Goal: Find specific page/section: Find specific page/section

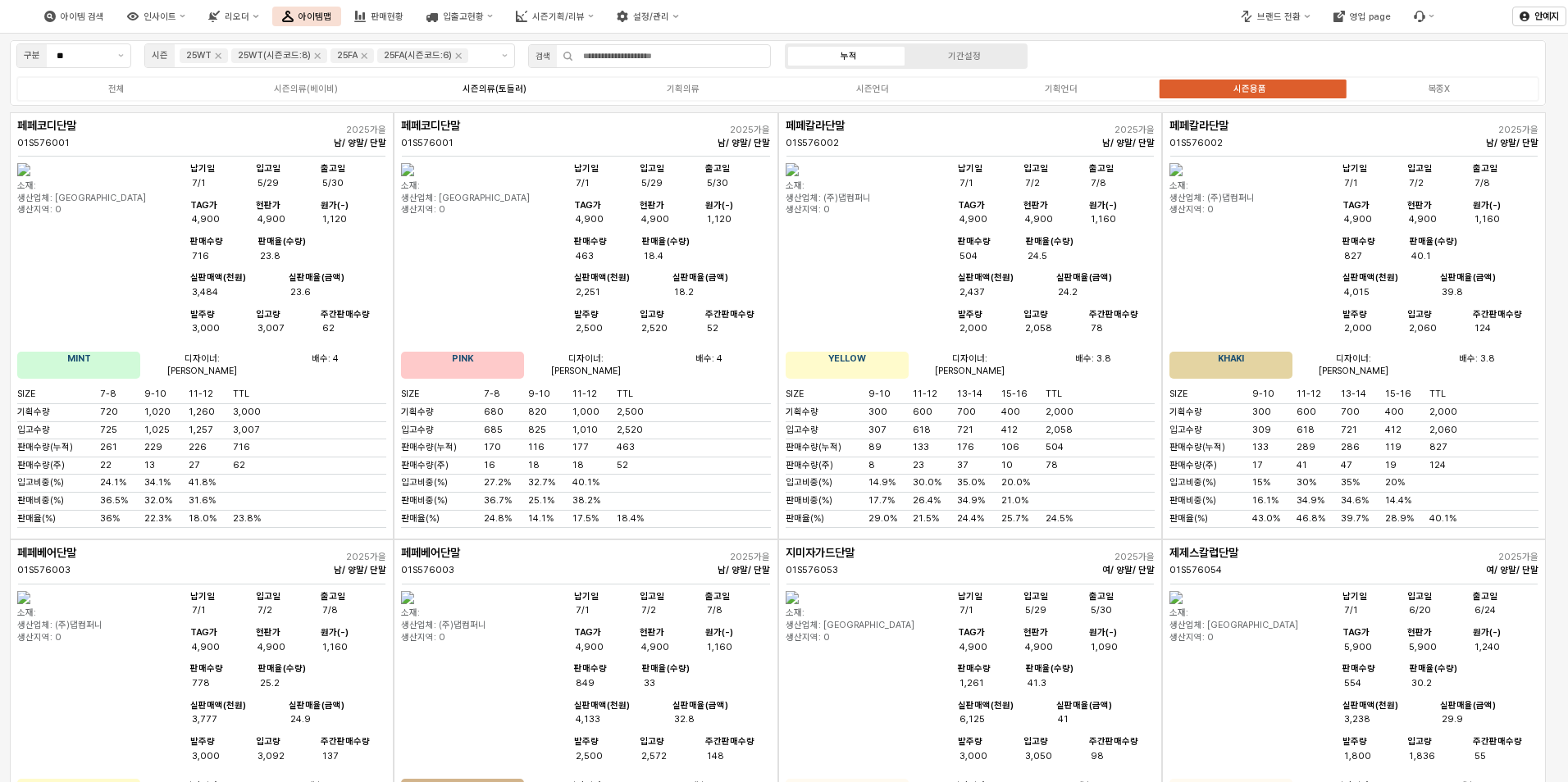
click at [492, 88] on div "시즌의류(토들러)" at bounding box center [494, 89] width 64 height 11
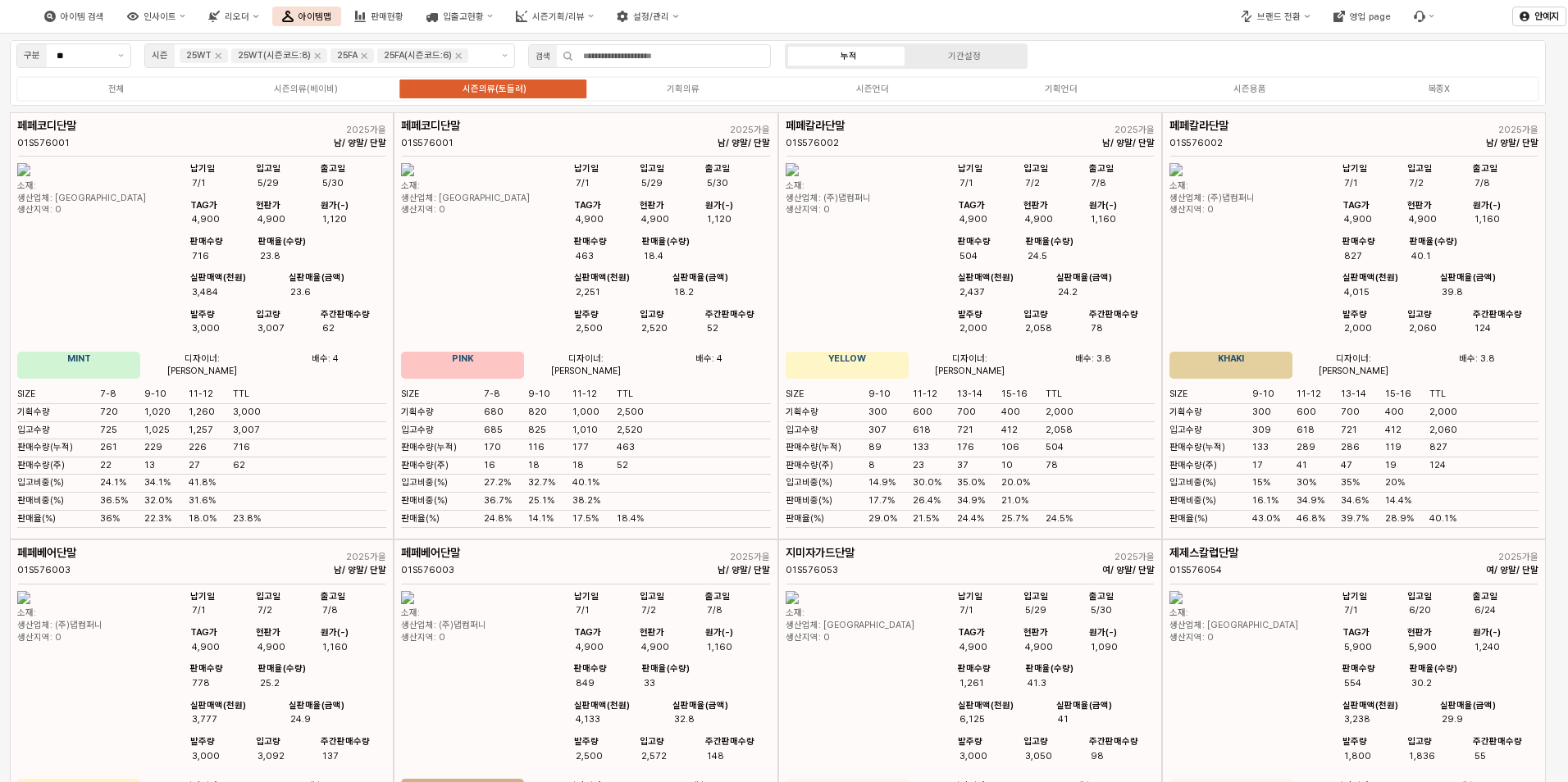
click at [502, 90] on div "시즌의류(토들러)" at bounding box center [494, 89] width 64 height 11
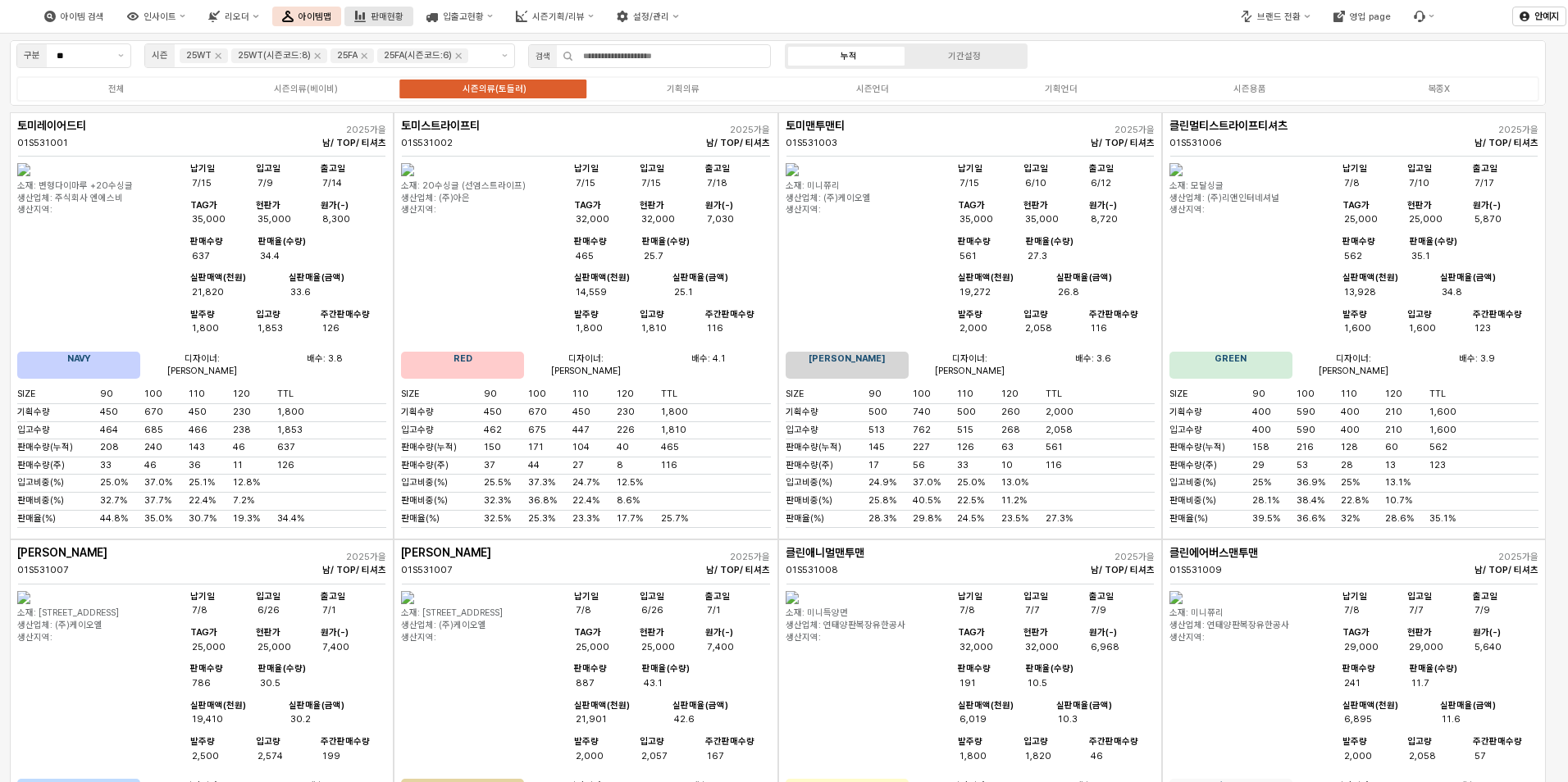
click at [404, 21] on div "판매현황" at bounding box center [386, 17] width 32 height 11
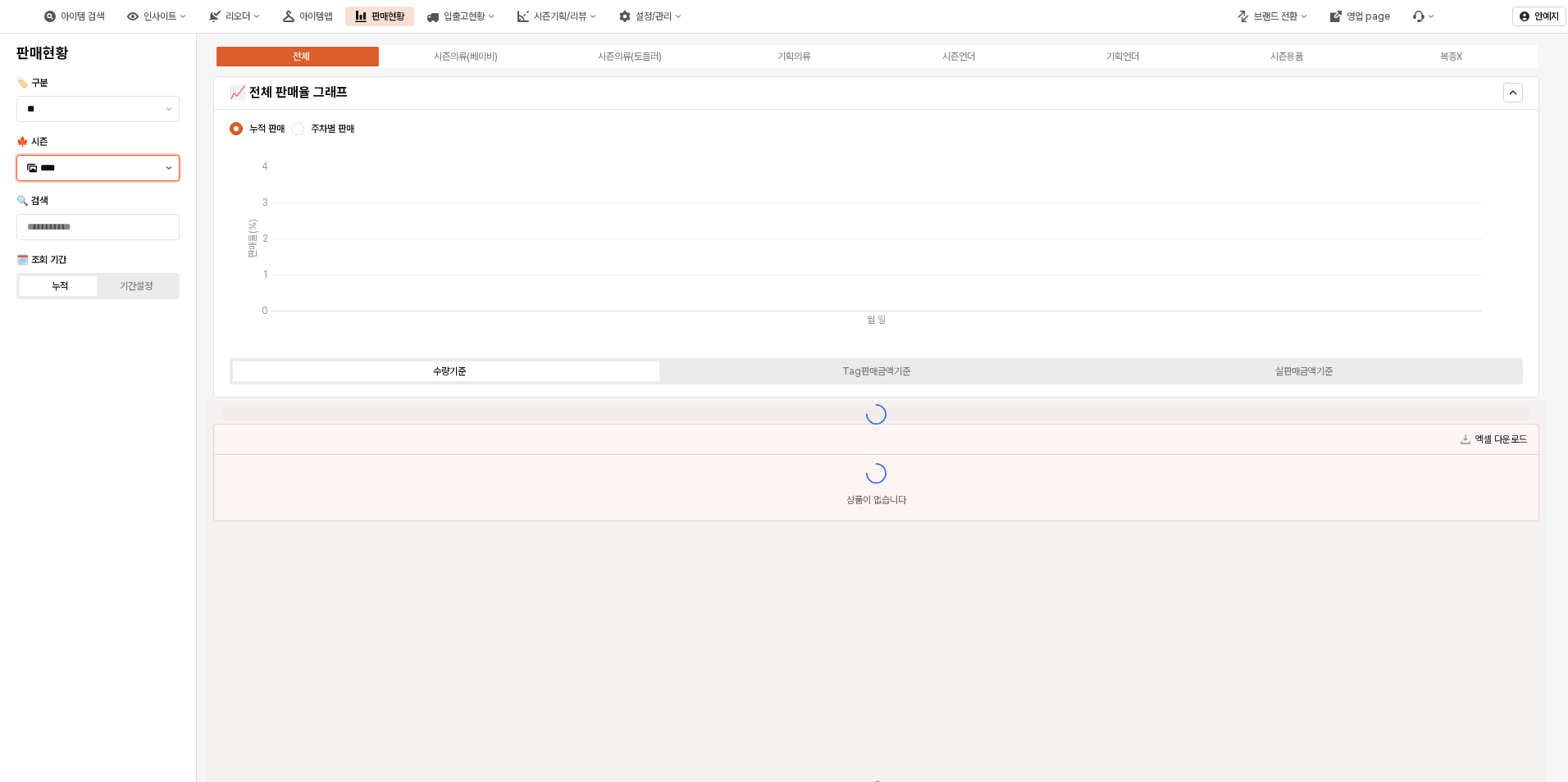
click at [160, 164] on button "제안 사항 표시" at bounding box center [169, 168] width 19 height 25
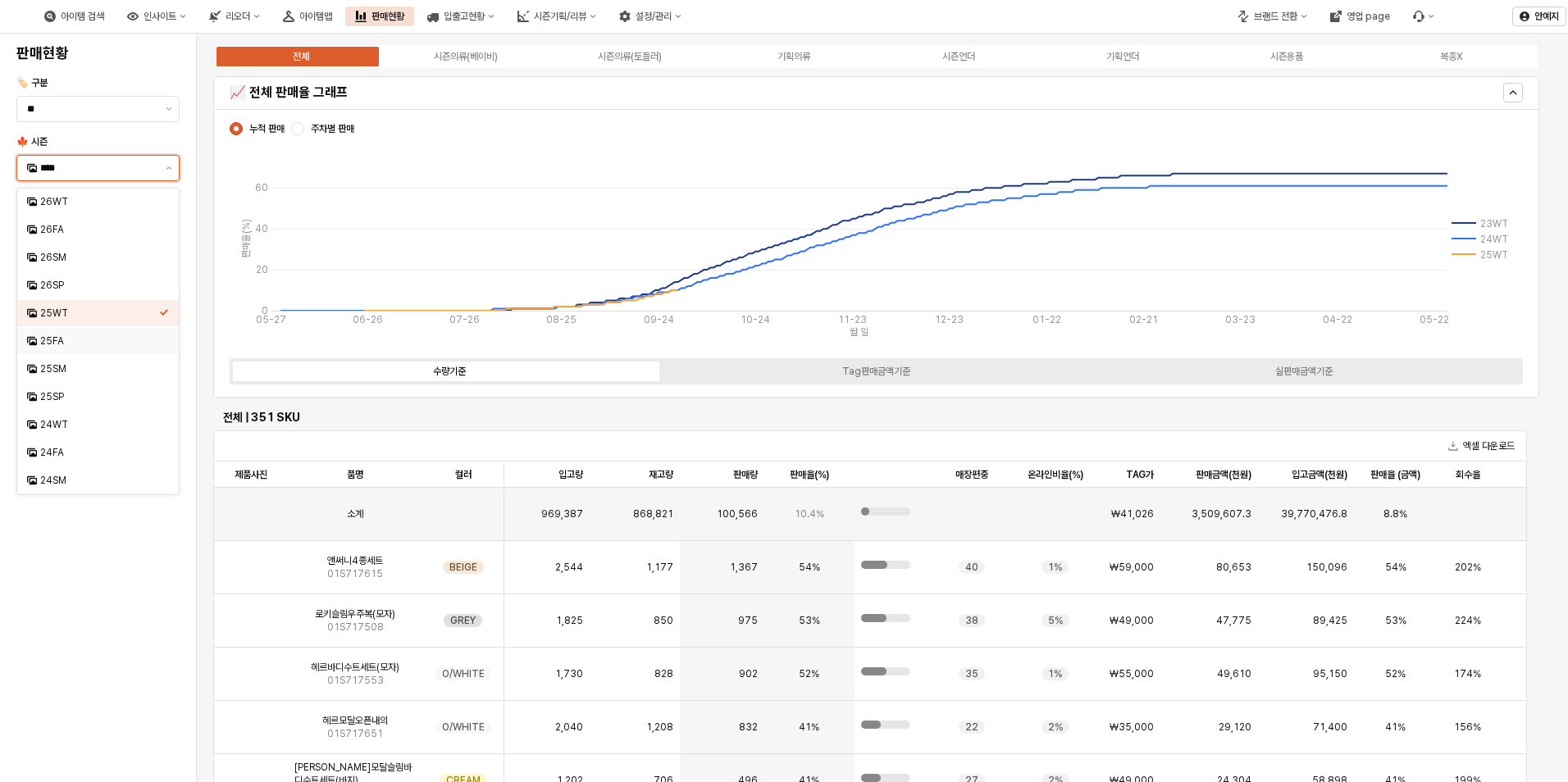
click at [71, 340] on div "25FA" at bounding box center [99, 341] width 119 height 13
type input "****"
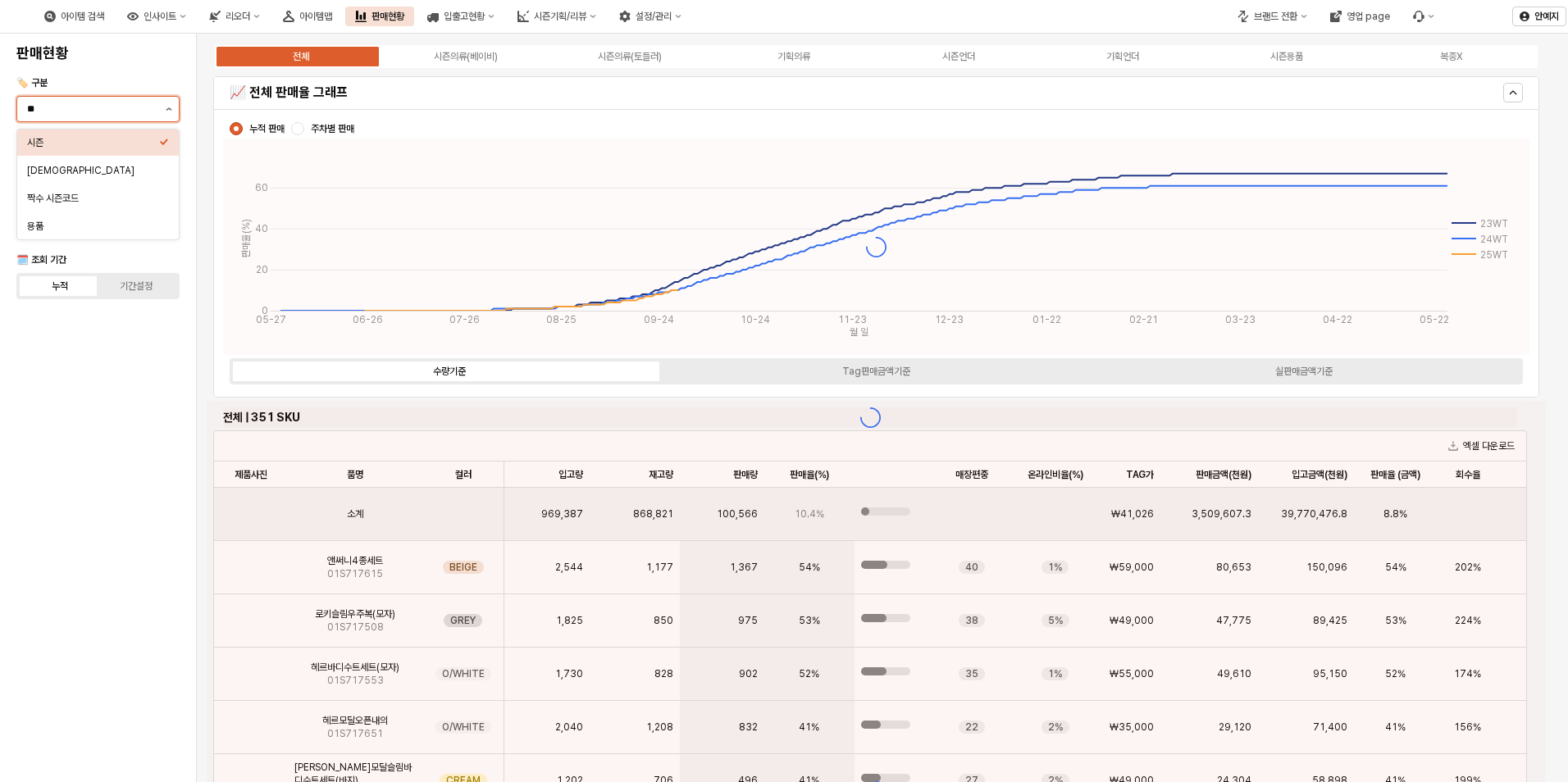
click at [169, 104] on button "제안 사항 표시" at bounding box center [169, 109] width 19 height 25
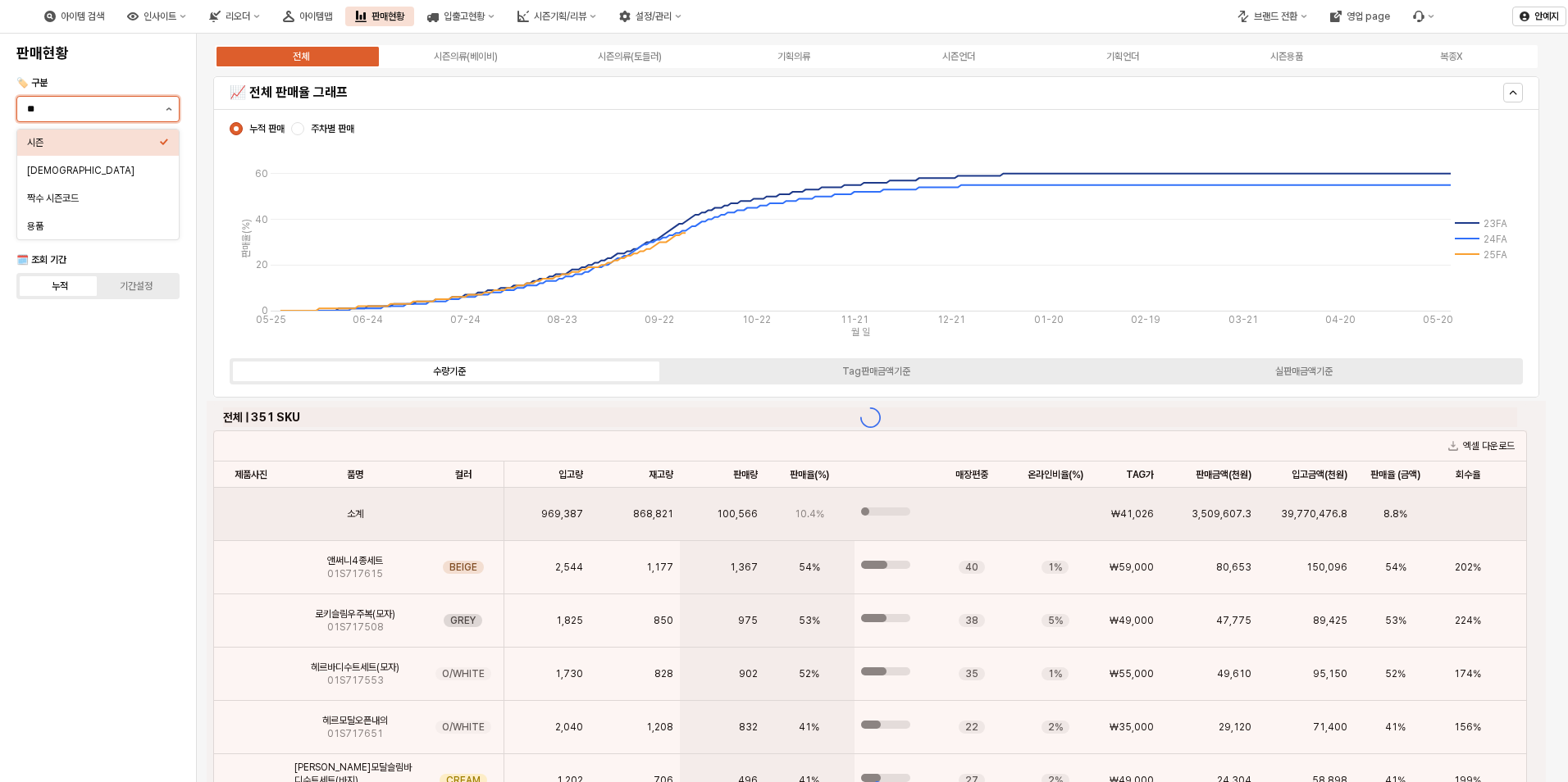
click at [169, 104] on button "제안 사항 표시" at bounding box center [169, 109] width 19 height 25
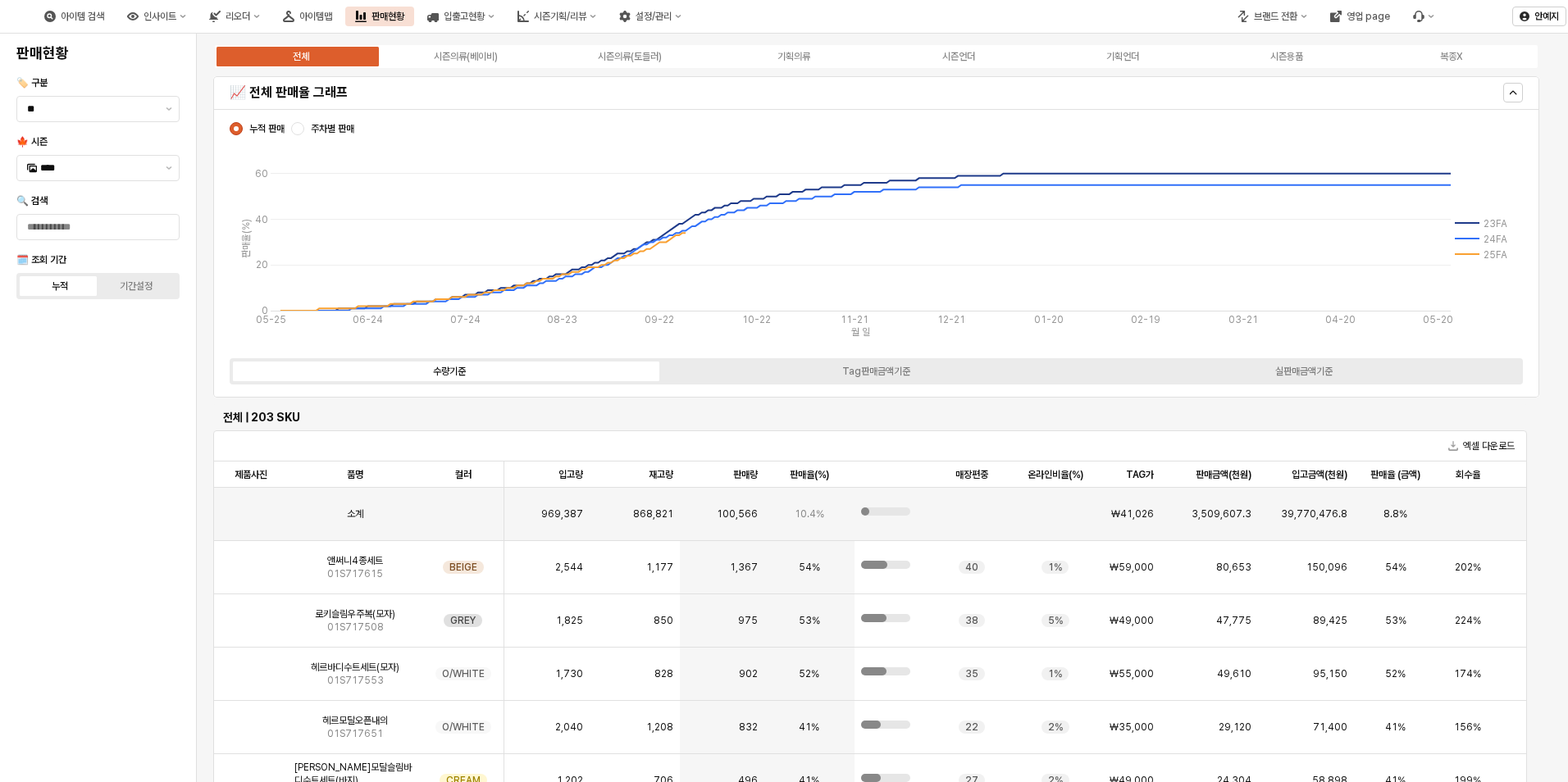
click at [183, 59] on div "판매현황" at bounding box center [97, 54] width 176 height 26
click at [486, 52] on div "시즌의류(베이비)" at bounding box center [465, 56] width 64 height 11
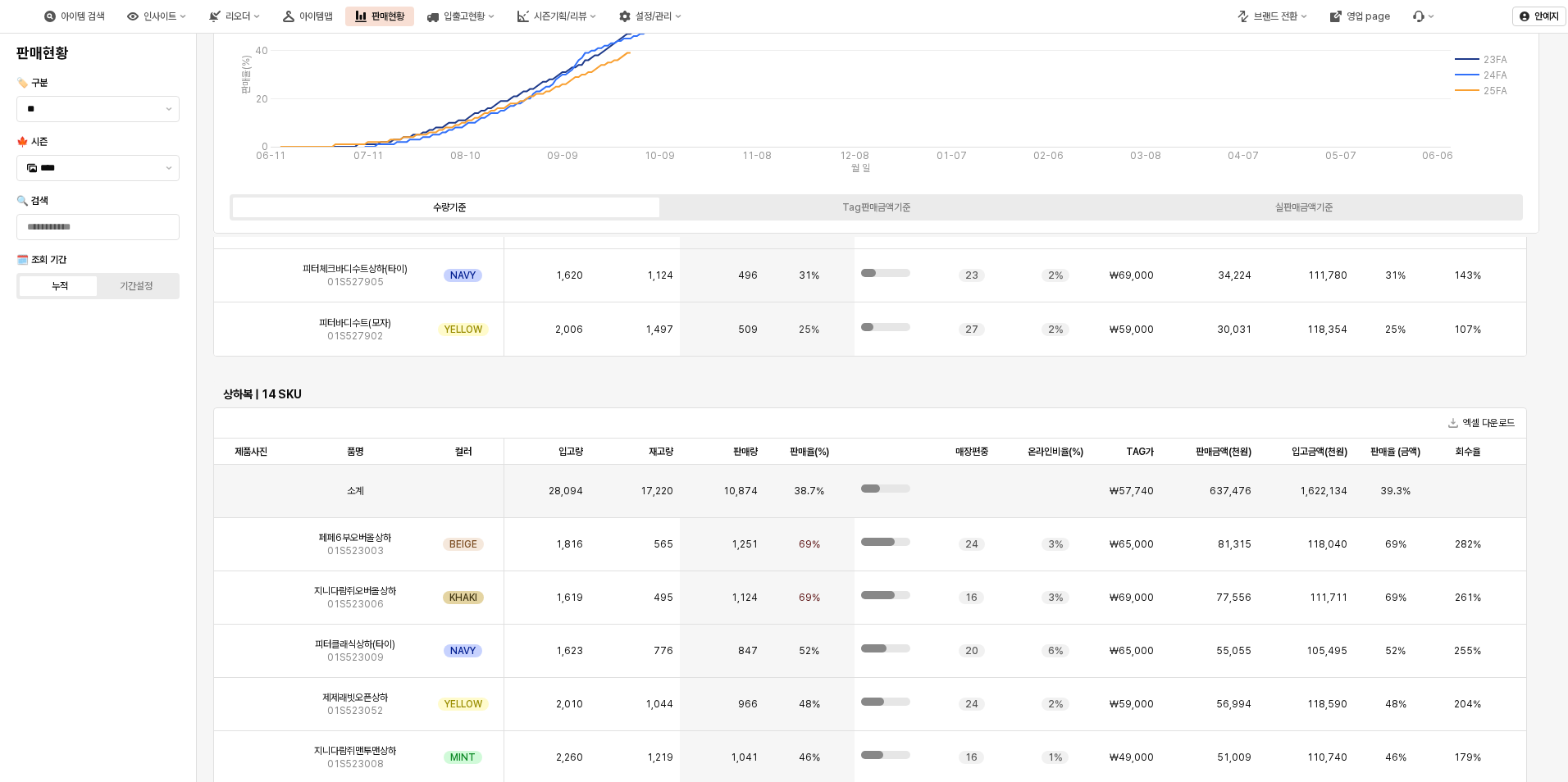
click at [535, 406] on div "상하복 | 14 SKU" at bounding box center [870, 394] width 1313 height 26
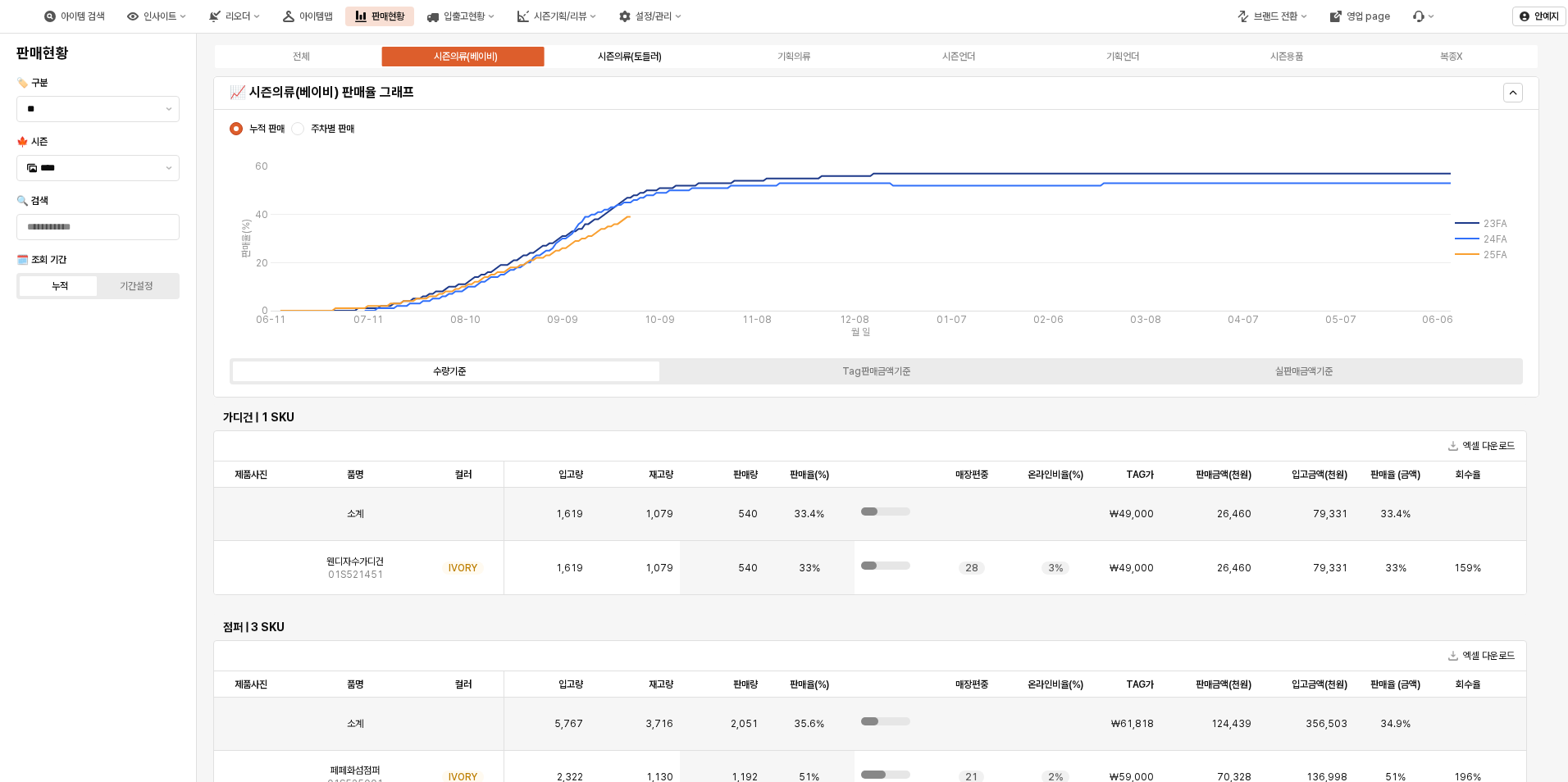
click at [632, 53] on div "시즌의류(토들러)" at bounding box center [629, 56] width 64 height 11
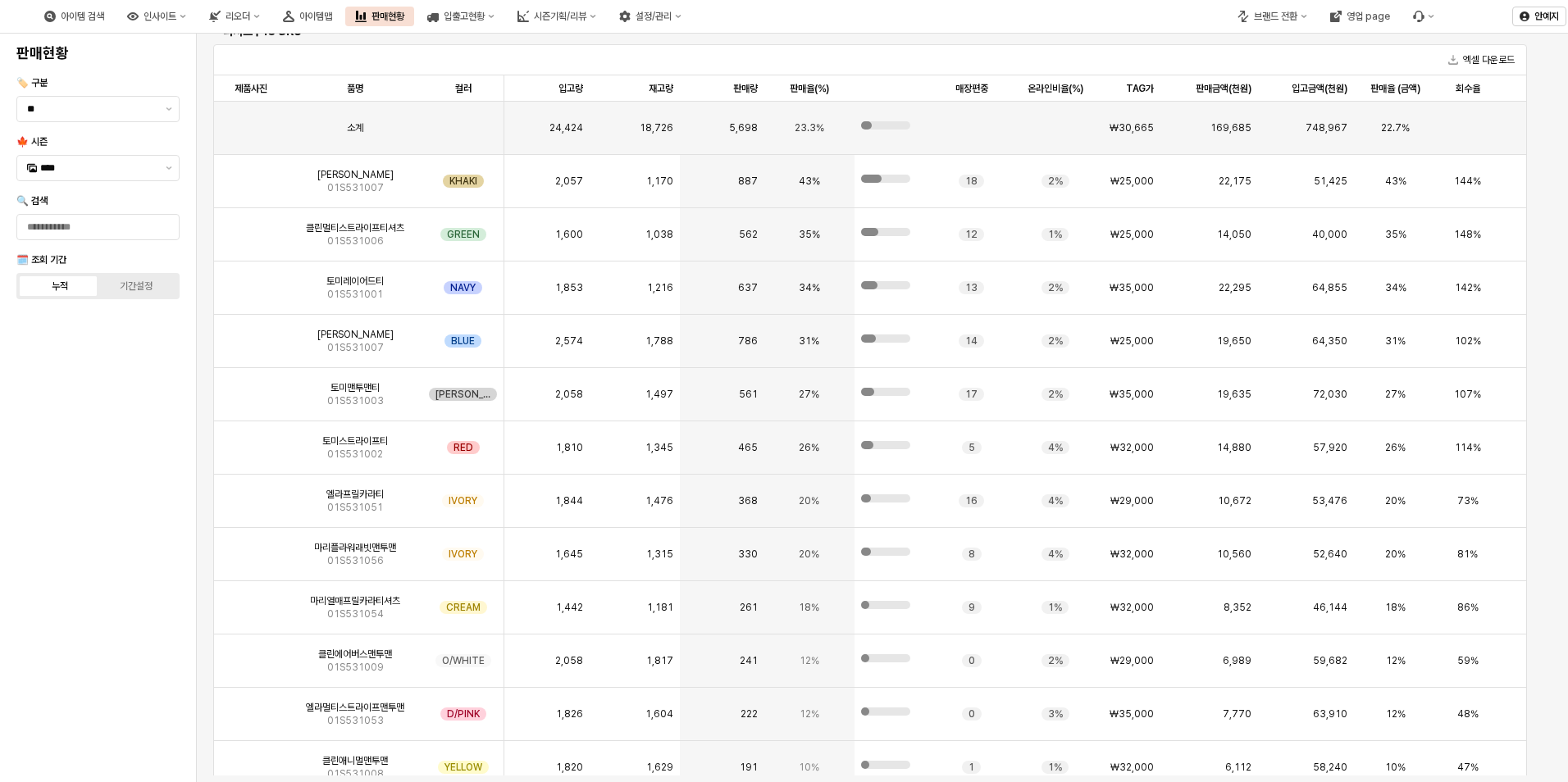
scroll to position [962, 0]
